Goal: Find specific page/section: Find specific page/section

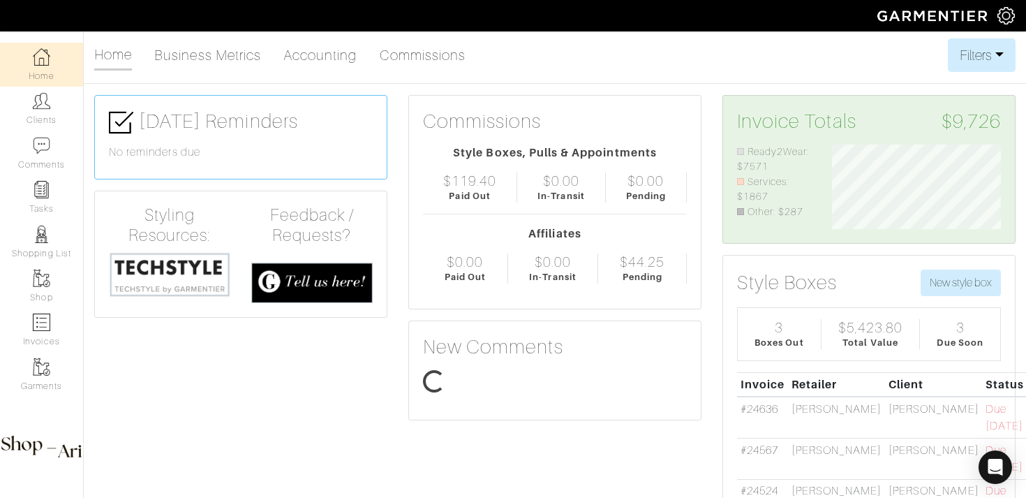
scroll to position [84, 190]
click at [40, 124] on link "Clients" at bounding box center [41, 109] width 83 height 44
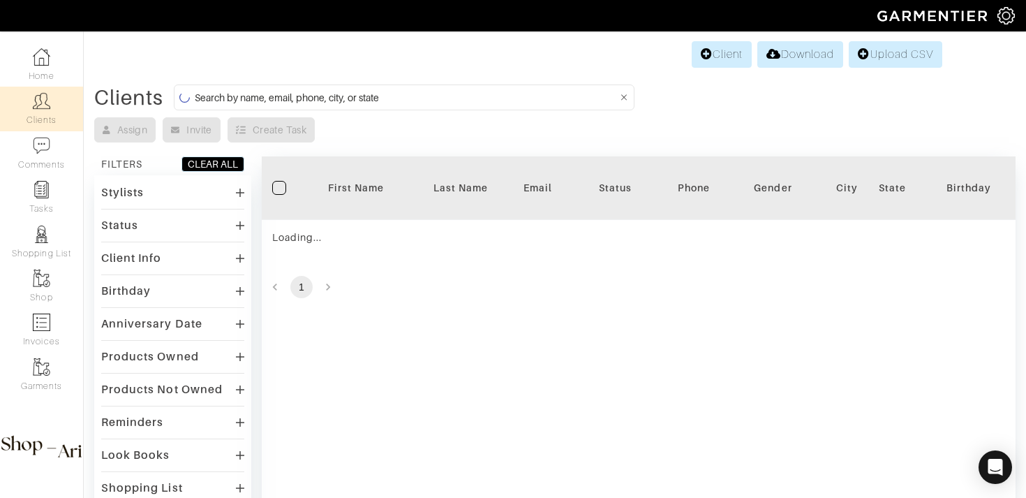
click at [217, 98] on input at bounding box center [406, 97] width 423 height 17
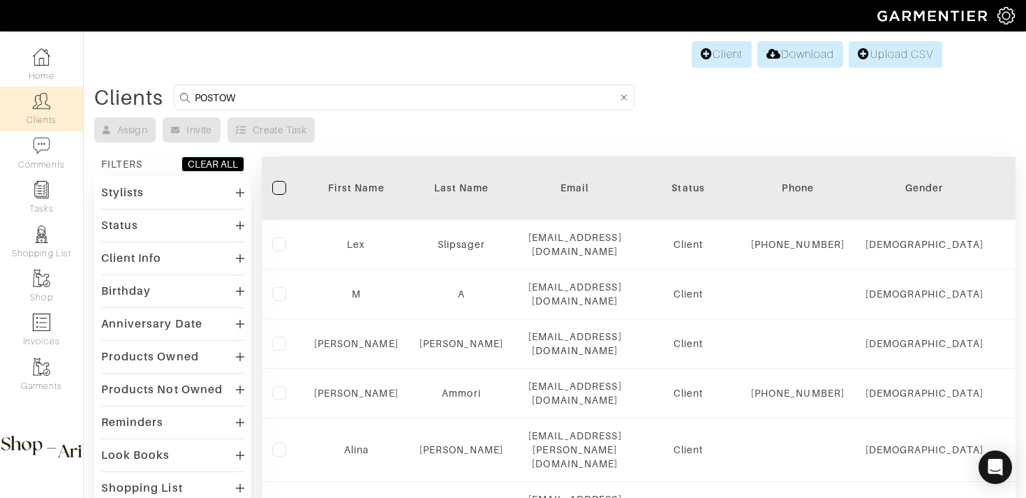
type input "POSTOW"
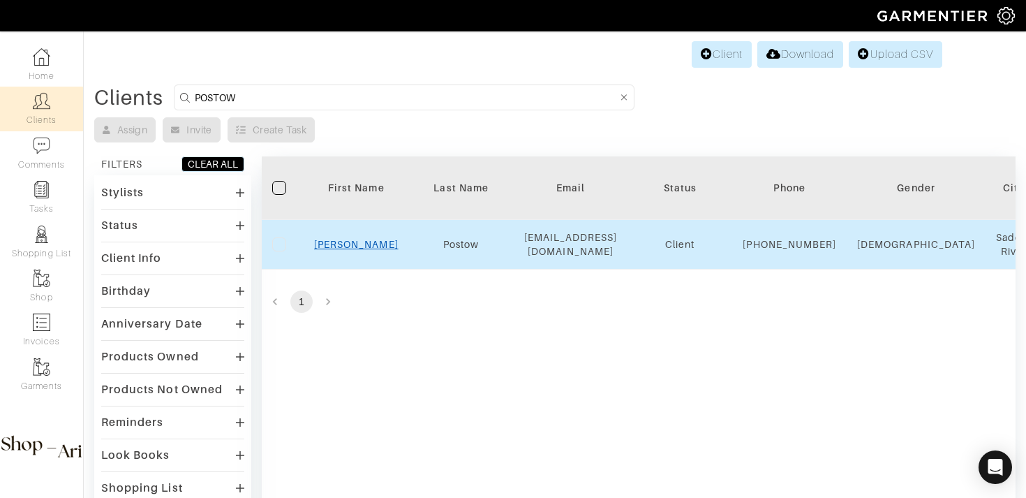
click at [364, 250] on link "Michael" at bounding box center [356, 244] width 84 height 11
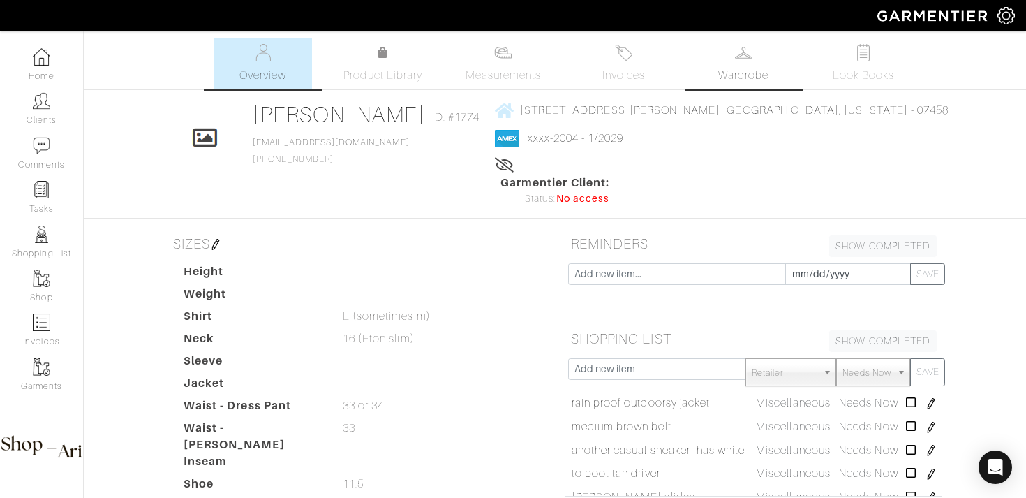
click at [752, 74] on span "Wardrobe" at bounding box center [743, 75] width 50 height 17
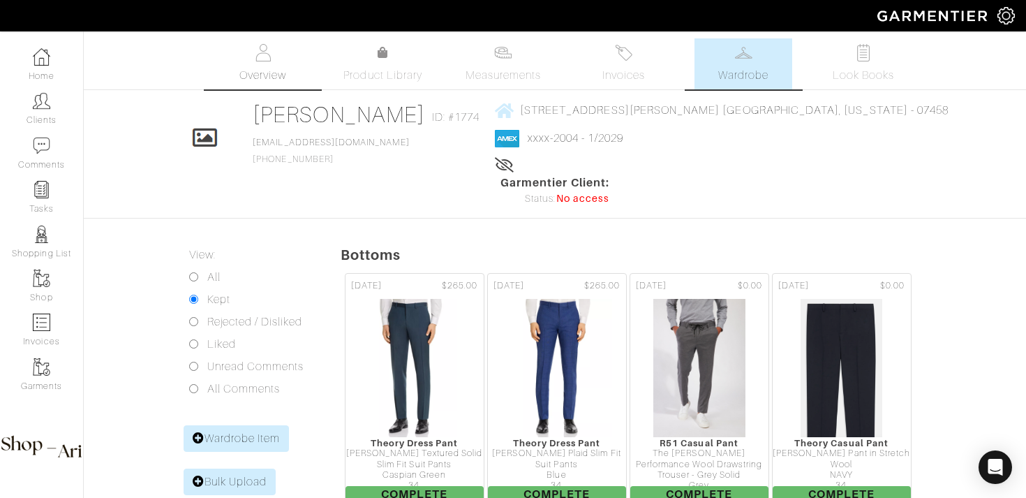
click at [266, 64] on link "Overview" at bounding box center [263, 63] width 98 height 51
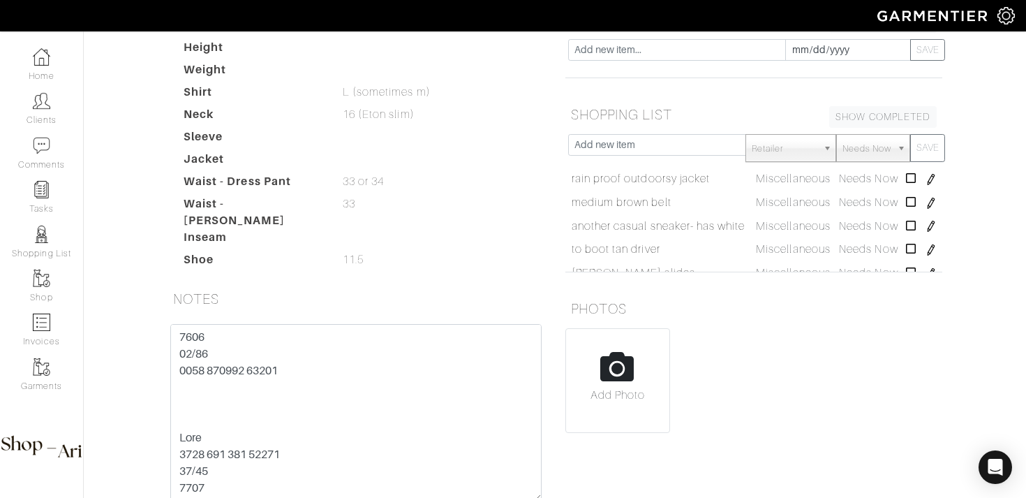
scroll to position [242, 0]
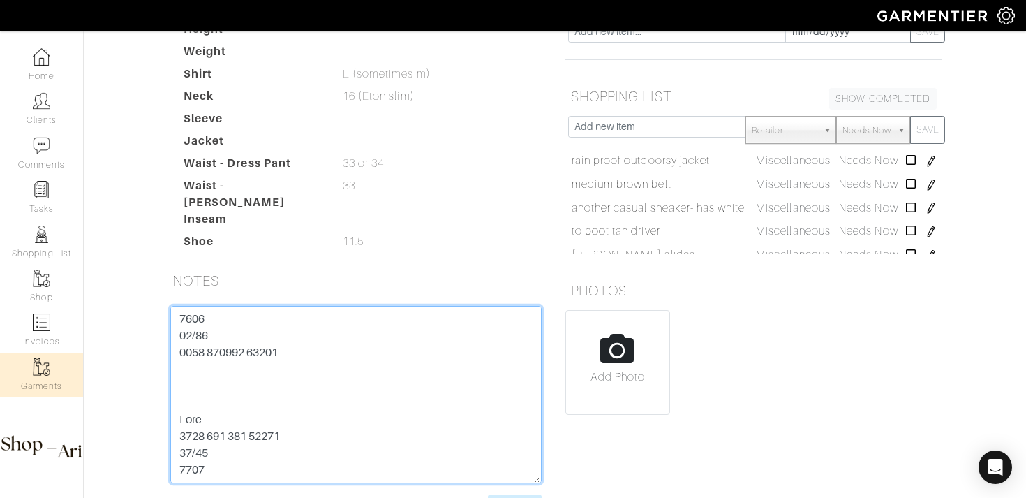
drag, startPoint x: 295, startPoint y: 395, endPoint x: 51, endPoint y: 395, distance: 244.3
click at [51, 395] on div "Company Settings Manage Subscription My Profile Stylists Sign Out Home Clients …" at bounding box center [513, 145] width 1026 height 775
